Goal: Information Seeking & Learning: Learn about a topic

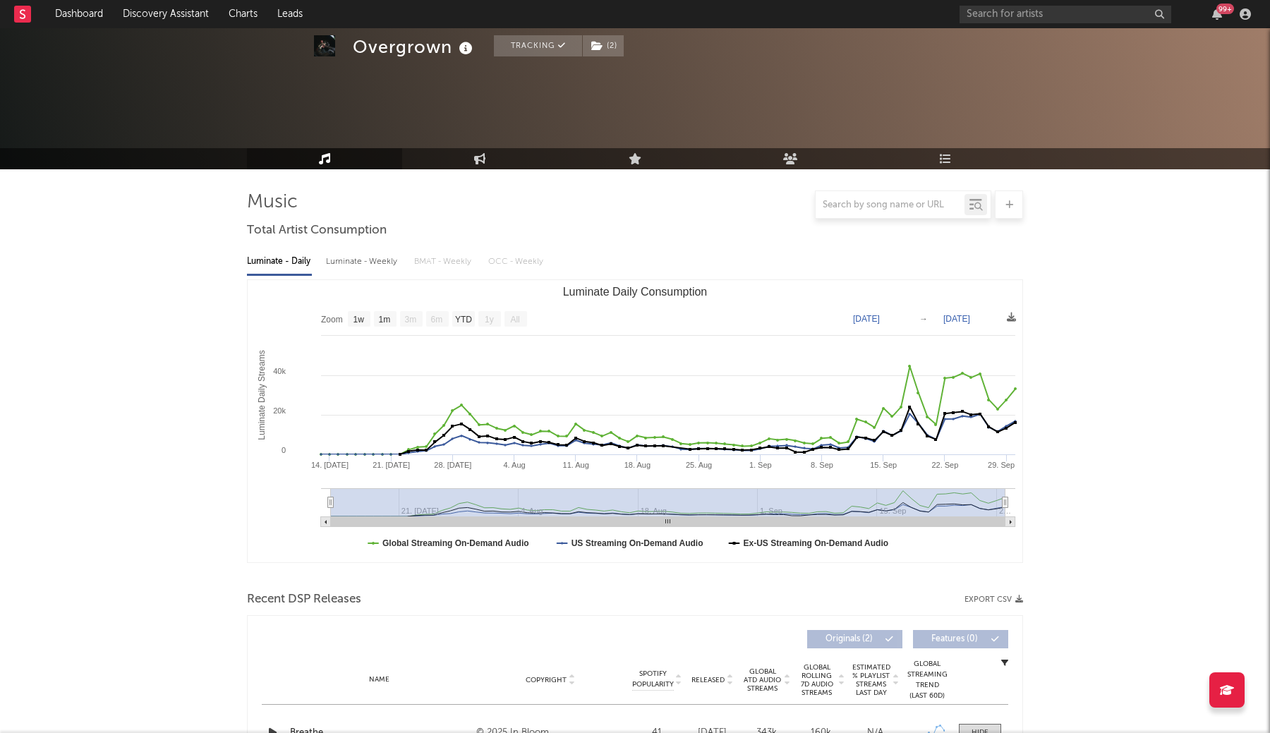
select select "1w"
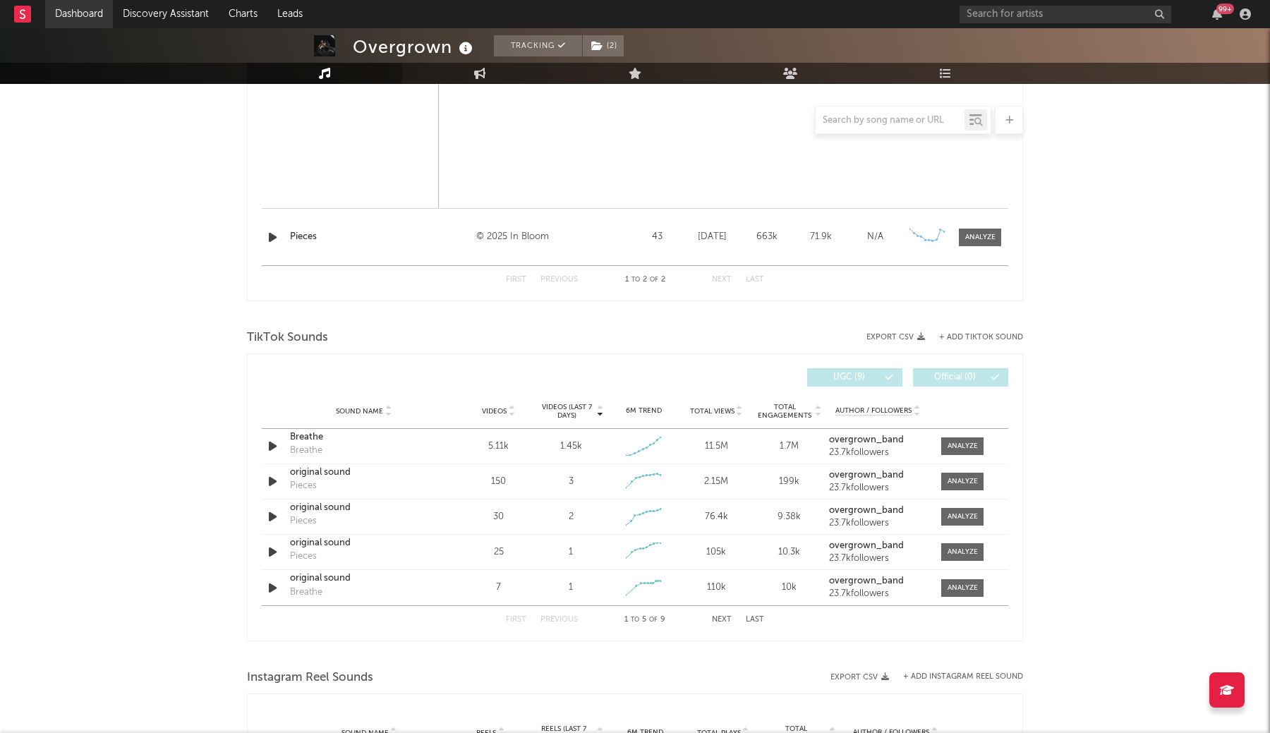
click at [96, 9] on link "Dashboard" at bounding box center [79, 14] width 68 height 28
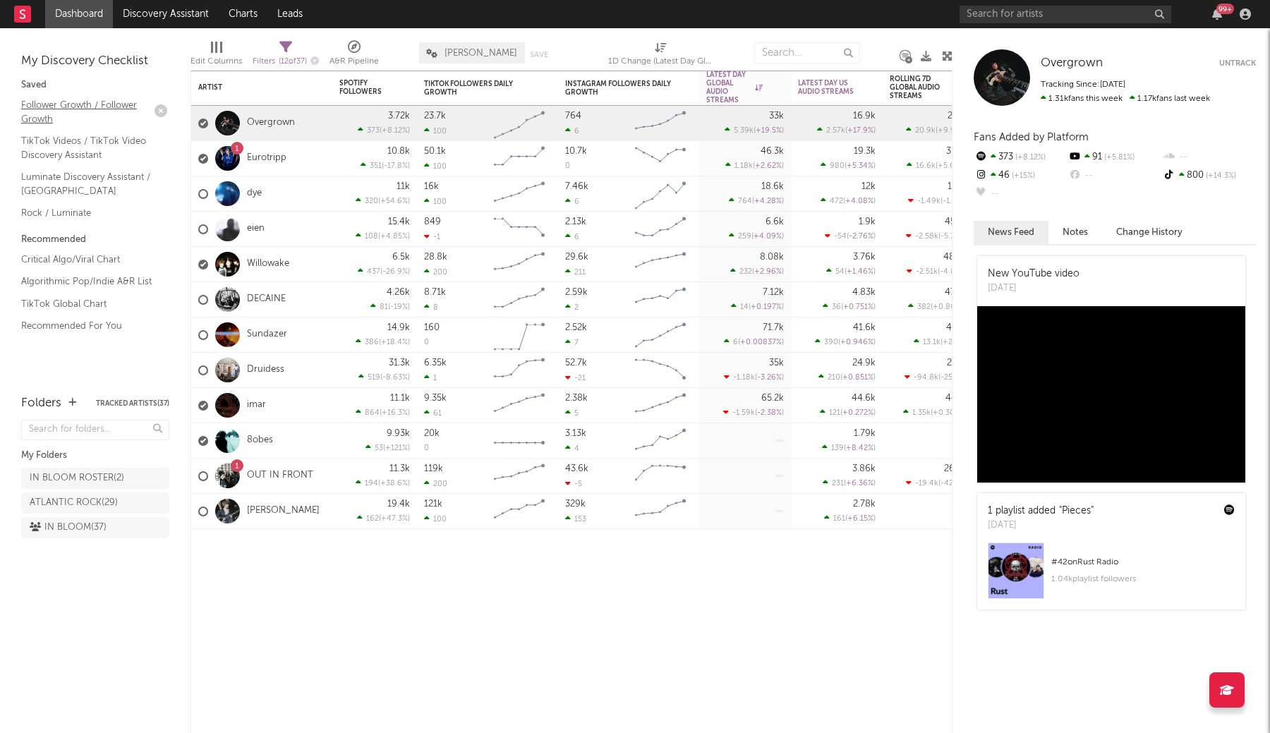
click at [63, 115] on link "Follower Growth / Follower Growth" at bounding box center [88, 111] width 134 height 29
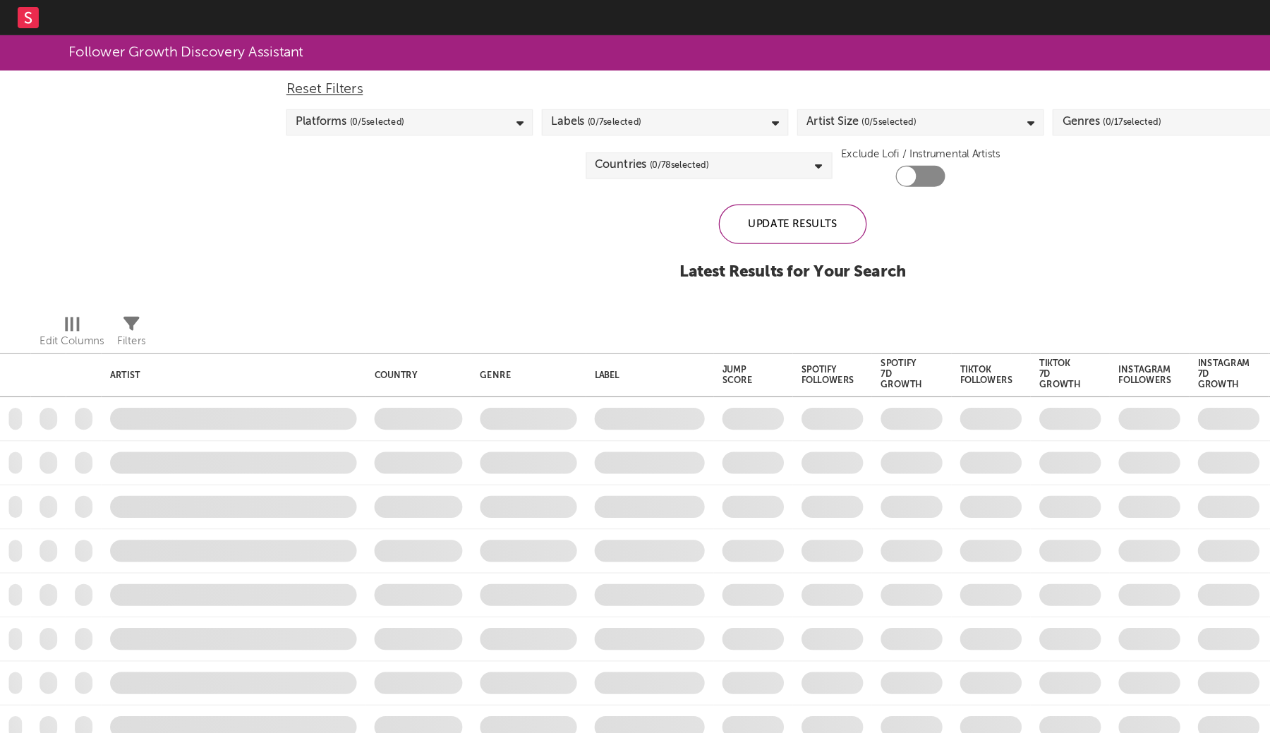
checkbox input "true"
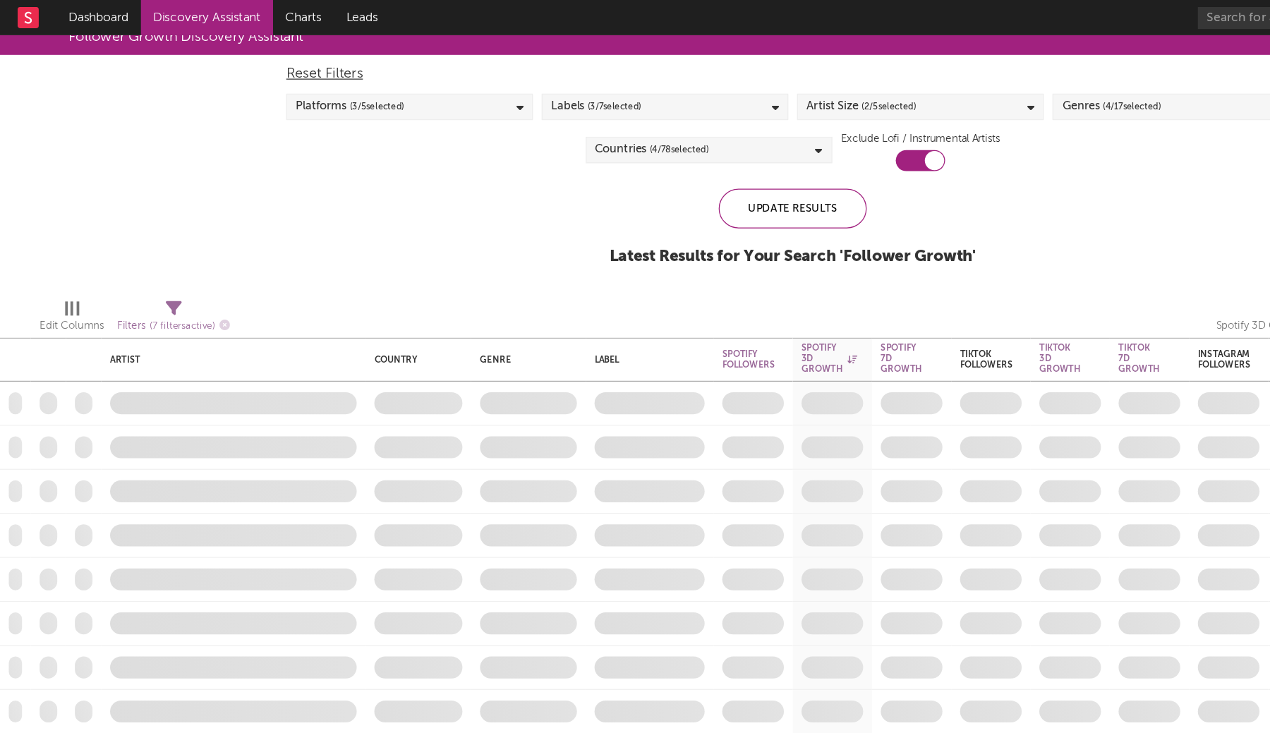
click at [178, 157] on div "Follower Growth Discovery Assistant Blocklist ( 0 ) Saved Searches ( 1 ) Reset …" at bounding box center [635, 122] width 1270 height 212
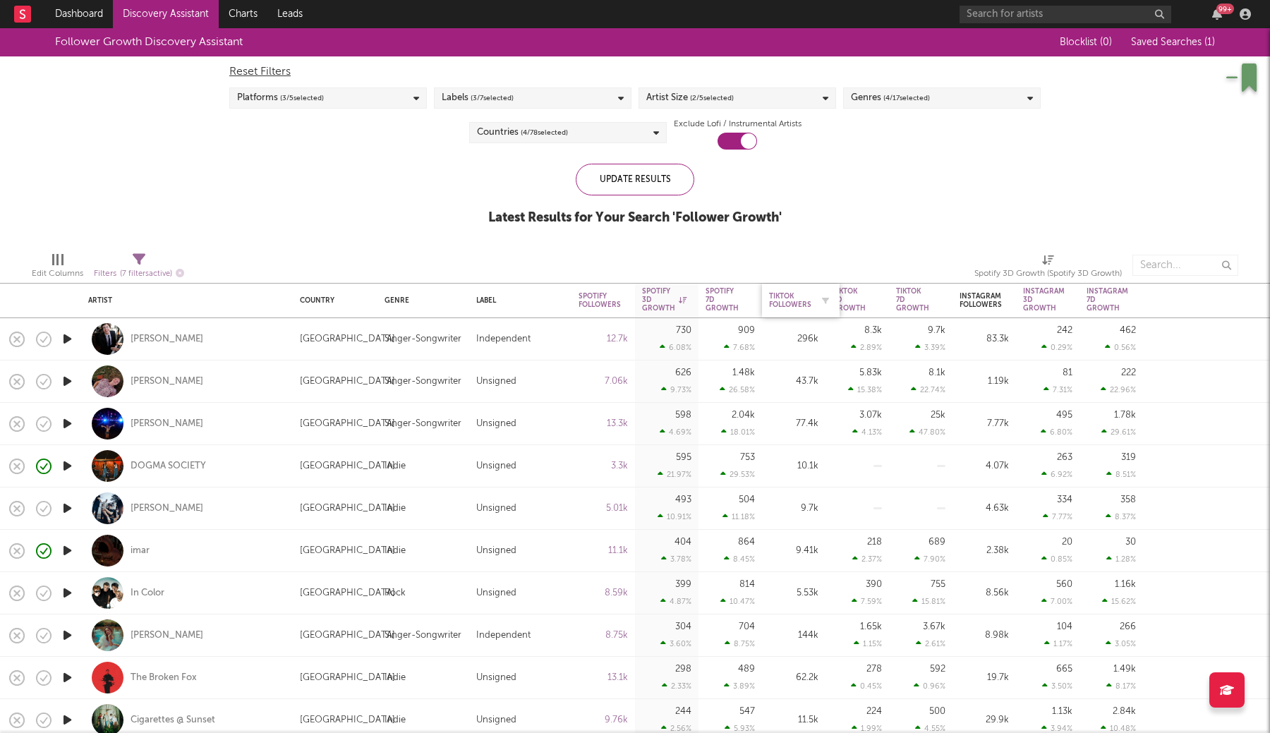
click at [793, 307] on div "Tiktok Followers" at bounding box center [790, 300] width 42 height 17
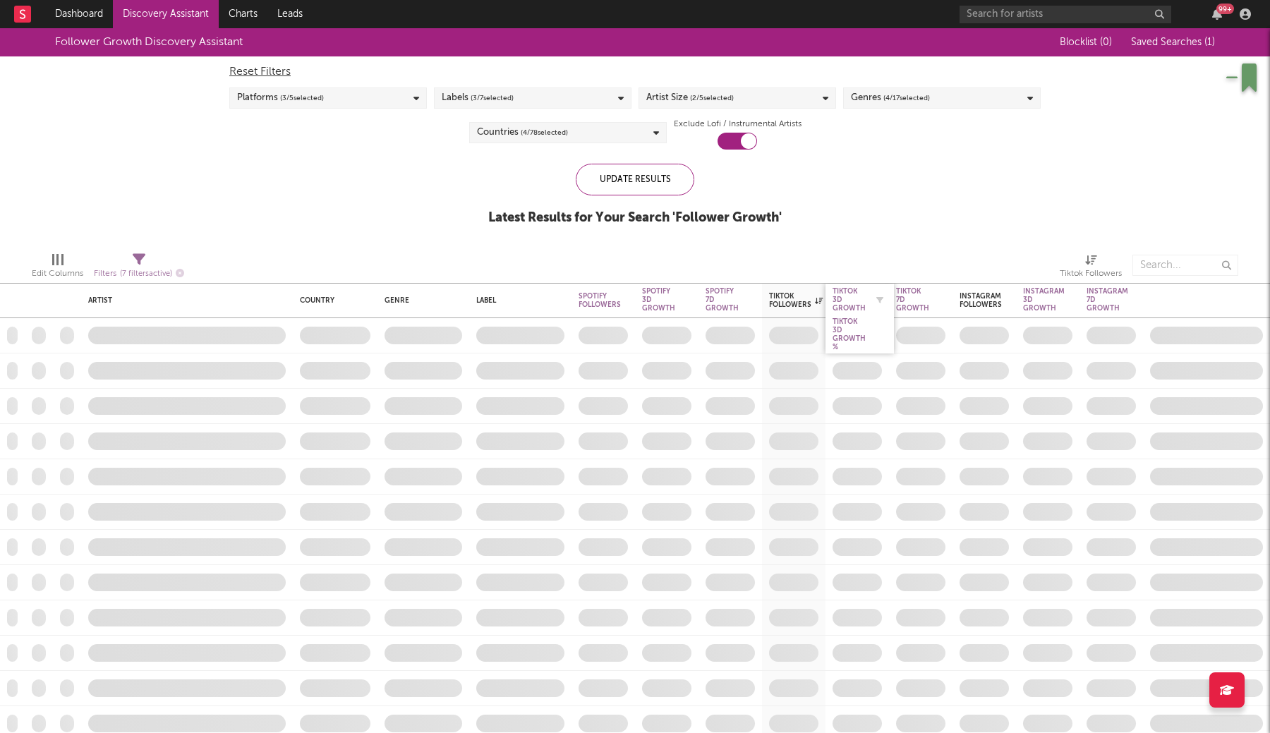
click at [850, 303] on div "Tiktok 3D Growth" at bounding box center [848, 299] width 33 height 25
